Goal: Information Seeking & Learning: Learn about a topic

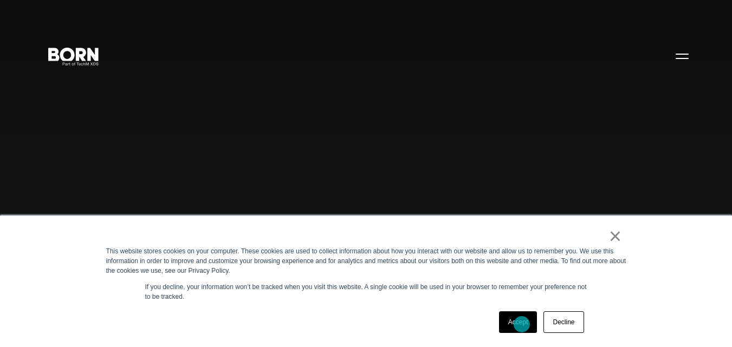
click at [522, 325] on link "Accept" at bounding box center [518, 323] width 38 height 22
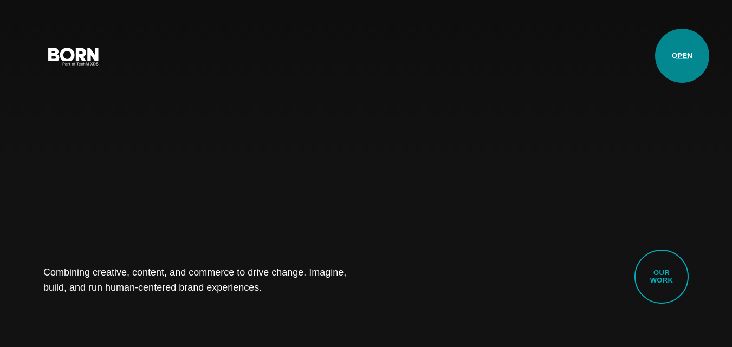
click at [682, 56] on button "Primary Menu" at bounding box center [682, 55] width 26 height 23
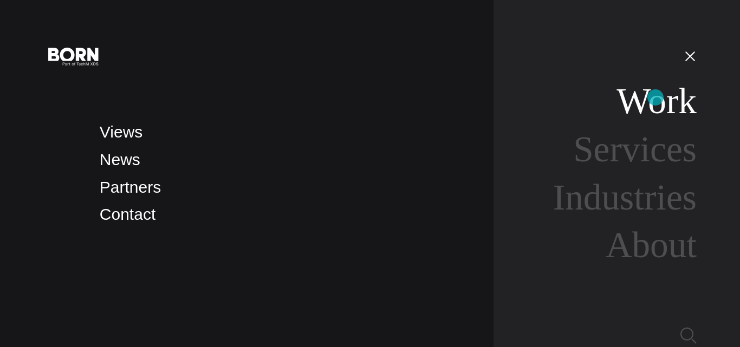
click at [656, 98] on link "Work" at bounding box center [657, 101] width 80 height 41
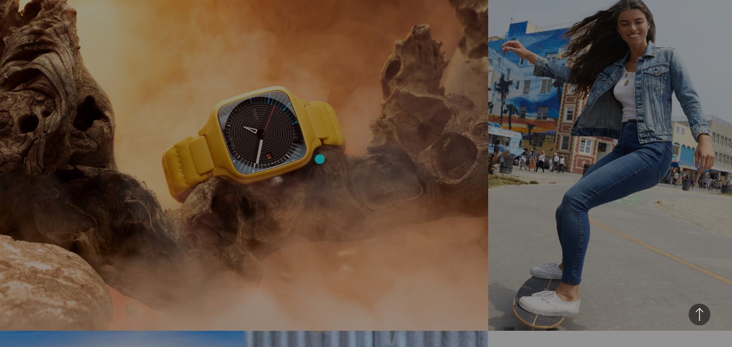
scroll to position [769, 0]
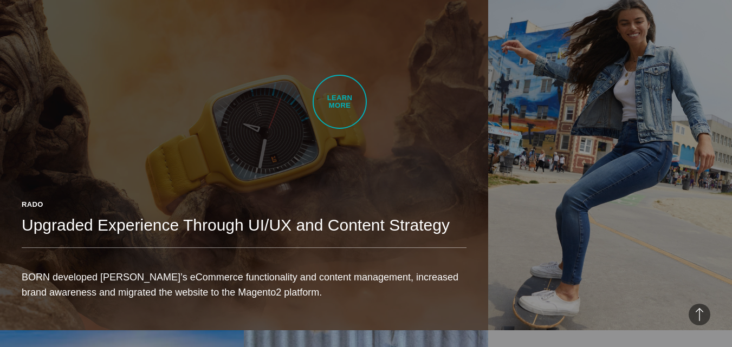
click at [340, 102] on link "Rado Upgraded Experience Through UI/UX and Content Strategy BORN developed Rado…" at bounding box center [244, 138] width 488 height 384
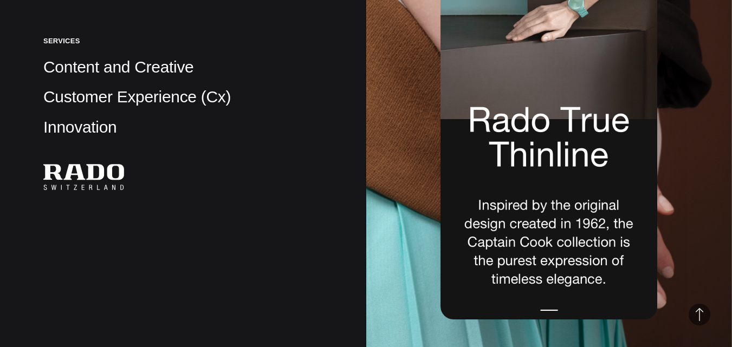
scroll to position [410, 0]
